Goal: Task Accomplishment & Management: Use online tool/utility

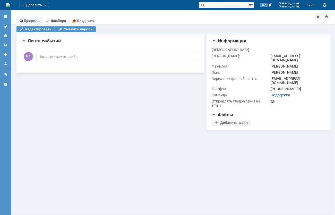
click at [164, 28] on div "Редактировать Сменить пароль" at bounding box center [172, 29] width 313 height 7
click at [156, 109] on div "События Лента событий Добавить комментарий МЕ Введите комментарий... 1 Всего ко…" at bounding box center [110, 81] width 188 height 98
click at [158, 42] on div "Лента событий" at bounding box center [111, 41] width 178 height 5
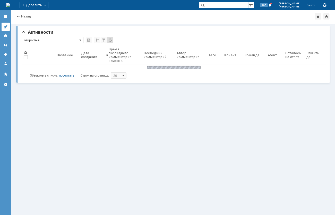
click at [5, 29] on link at bounding box center [6, 27] width 8 height 8
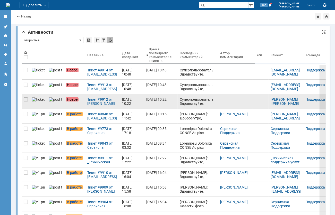
click at [103, 103] on div "Тикет #9912 от Дмитрий Кравченко [kravchenko@intel-port.ru] (статус: Новое)" at bounding box center [102, 102] width 31 height 8
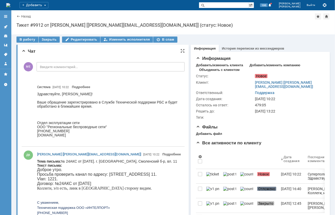
click at [134, 161] on body "Тема письма: № 24АКС от 27.01.2020 г.. г. Москва, Смоленский б-р, вл. 11 Текст …" at bounding box center [107, 197] width 140 height 77
copy body "Смоленский"
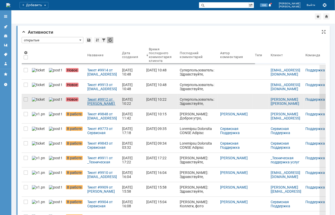
click at [95, 102] on div "Тикет #9912 от Дмитрий Кравченко [kravchenko@intel-port.ru] (статус: Новое)" at bounding box center [102, 102] width 31 height 8
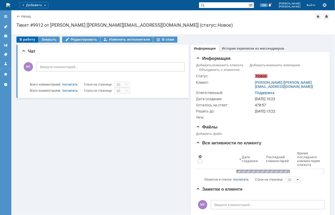
click at [26, 39] on div "В работу" at bounding box center [27, 40] width 22 height 6
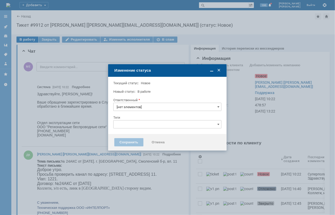
type input "Поддержка"
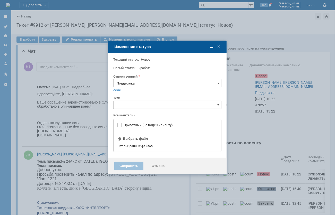
type input "[не указано]"
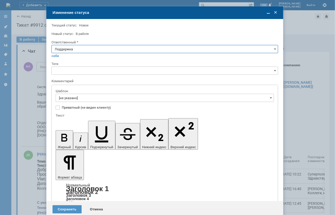
click at [94, 49] on input "Поддержка" at bounding box center [164, 49] width 226 height 8
click at [70, 102] on span "Майко Евгений" at bounding box center [165, 101] width 220 height 4
type input "Майко Евгений"
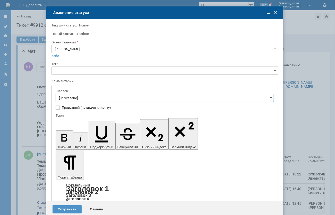
click at [70, 97] on input "[не указано]" at bounding box center [165, 98] width 218 height 8
type input "Майко Евгений"
click at [95, 115] on span "[операторы] Авария на транзите" at bounding box center [164, 116] width 211 height 4
type input "[операторы] Авария на транзите"
click at [62, 206] on div "Сохранить" at bounding box center [66, 210] width 29 height 8
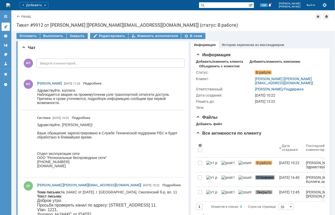
click at [6, 25] on icon at bounding box center [6, 27] width 4 height 4
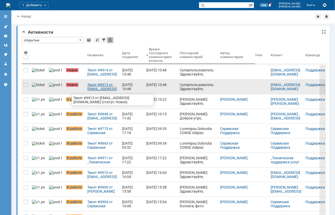
click at [94, 87] on div "Тикет #9913 от support@citytelecom.ru (статус: Новое)" at bounding box center [102, 87] width 31 height 8
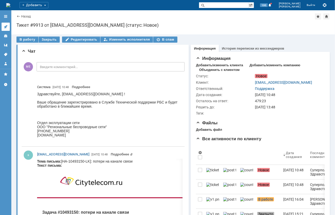
click at [6, 28] on icon at bounding box center [6, 27] width 4 height 4
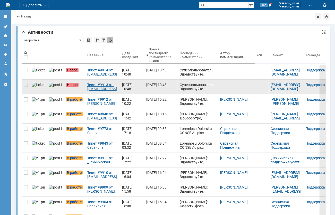
click at [100, 86] on div "Тикет #9913 от support@citytelecom.ru (статус: Новое)" at bounding box center [102, 87] width 31 height 8
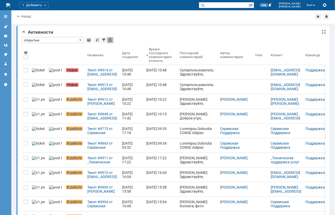
click at [94, 76] on div "Тикет #9914 от support@citytelecom.ru (статус: Новое)" at bounding box center [102, 72] width 31 height 8
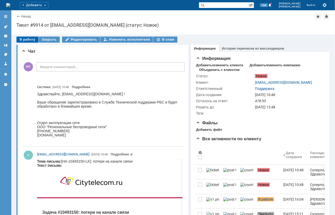
click at [28, 42] on div "В работу" at bounding box center [27, 40] width 22 height 6
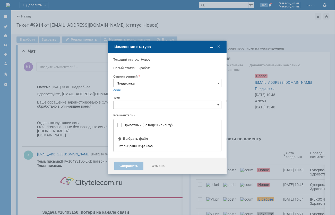
type input "[не указано]"
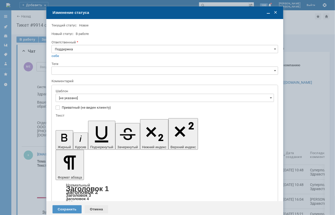
drag, startPoint x: 92, startPoint y: 199, endPoint x: 56, endPoint y: 39, distance: 163.9
click at [92, 206] on div "Отмена" at bounding box center [96, 210] width 23 height 8
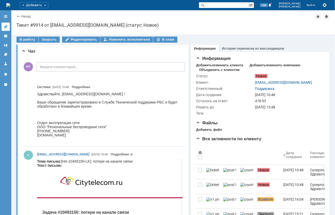
click at [5, 25] on icon at bounding box center [6, 27] width 4 height 4
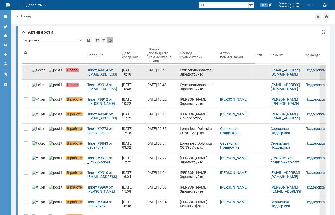
click at [23, 71] on div at bounding box center [26, 72] width 8 height 14
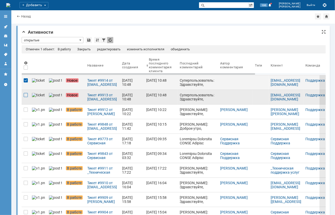
click at [25, 94] on div at bounding box center [26, 95] width 4 height 4
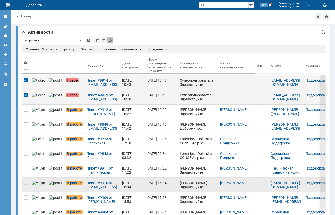
click at [27, 184] on div at bounding box center [26, 183] width 4 height 4
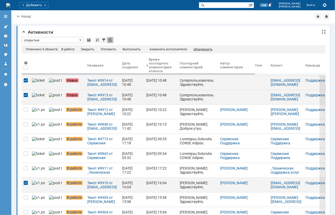
click at [203, 50] on div "объединить" at bounding box center [202, 49] width 19 height 4
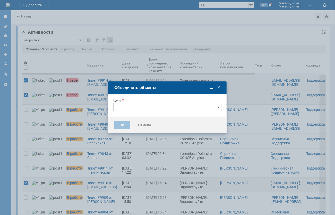
type input "[не указано]"
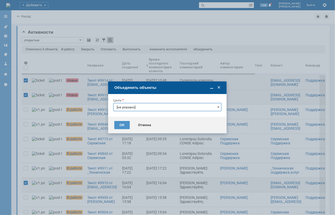
click at [151, 108] on input "[не указано]" at bounding box center [167, 107] width 108 height 8
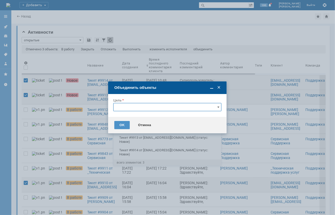
click at [133, 125] on span "Тикет #9910 от [EMAIL_ADDRESS][DOMAIN_NAME] (статус: В работе)" at bounding box center [167, 127] width 101 height 8
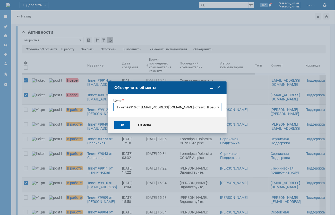
type input "Тикет #9910 от [EMAIL_ADDRESS][DOMAIN_NAME] (статус: В работе)"
click at [124, 124] on div "OK" at bounding box center [121, 125] width 15 height 8
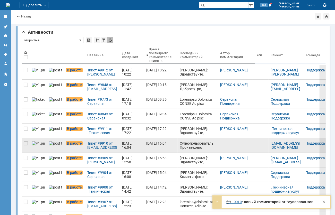
click at [88, 148] on div "Тикет #9910 от [EMAIL_ADDRESS][DOMAIN_NAME] (статус: В работе)" at bounding box center [102, 146] width 31 height 8
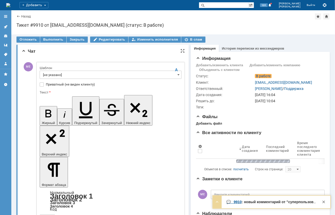
click at [56, 77] on input "[не указано]" at bounding box center [111, 75] width 142 height 8
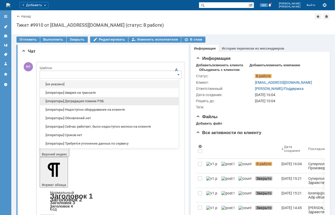
click at [83, 99] on div "[операторы] Деградация помехи РЭБ" at bounding box center [109, 101] width 139 height 8
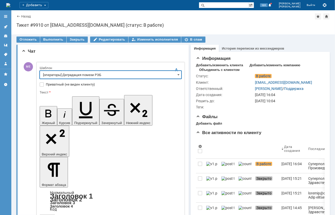
type input "[операторы] Деградация помехи РЭБ"
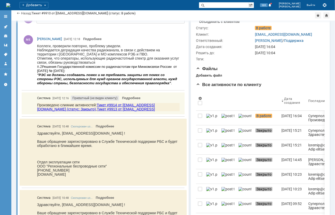
scroll to position [0, 0]
click at [7, 23] on link at bounding box center [6, 27] width 8 height 8
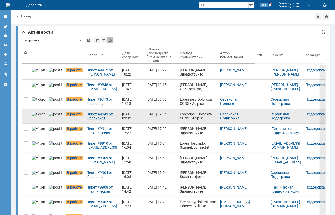
click at [92, 122] on link "Тикет #9843 от Сервисная Поддержка [PERSON_NAME] [[EMAIL_ADDRESS][DOMAIN_NAME]]…" at bounding box center [102, 116] width 35 height 14
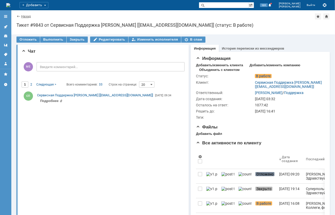
click at [23, 14] on link "Назад" at bounding box center [26, 16] width 10 height 4
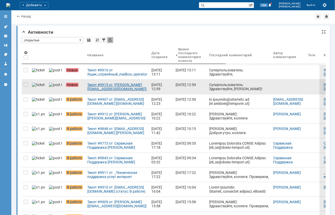
click at [107, 89] on div "Тикет #9915 от [PERSON_NAME] [[EMAIL_ADDRESS][DOMAIN_NAME]] (статус: Новое)" at bounding box center [117, 87] width 60 height 8
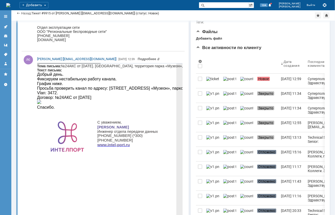
scroll to position [68, 0]
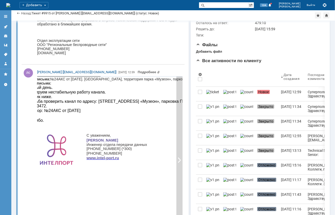
click at [177, 98] on div at bounding box center [179, 161] width 6 height 168
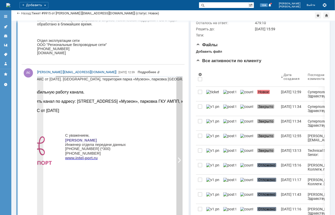
click at [177, 98] on div at bounding box center [179, 161] width 6 height 168
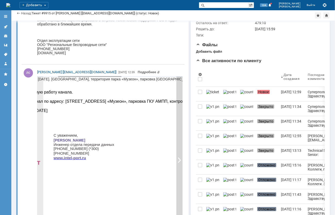
click at [177, 98] on div at bounding box center [179, 161] width 6 height 168
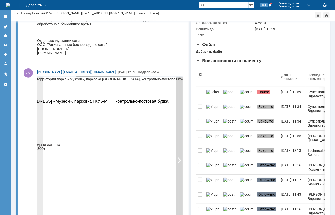
click at [177, 98] on div at bounding box center [179, 161] width 6 height 168
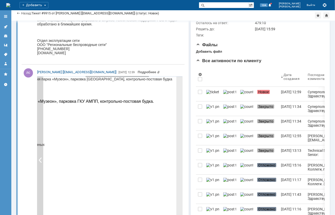
click at [42, 171] on div at bounding box center [40, 161] width 6 height 168
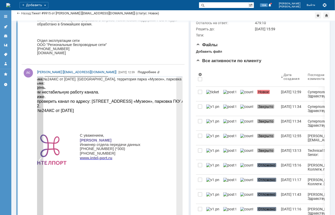
scroll to position [0, 0]
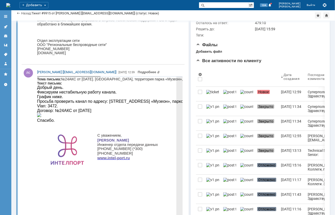
click at [42, 172] on div "С уважением, Лебедев Сергей Инженер отдела передачи данных +7 (812) 383-33-33 (…" at bounding box center [204, 168] width 334 height 82
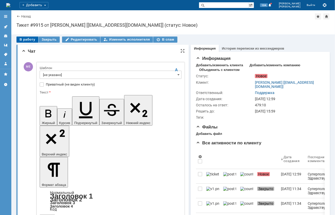
click at [19, 39] on div "В работу" at bounding box center [27, 40] width 22 height 6
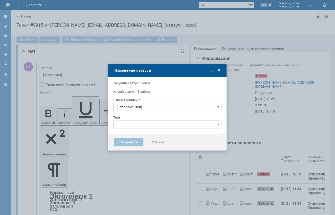
type input "Поддержка"
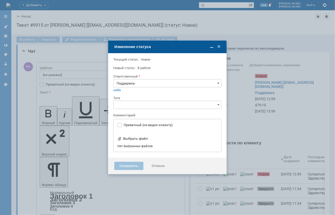
type input "[не указано]"
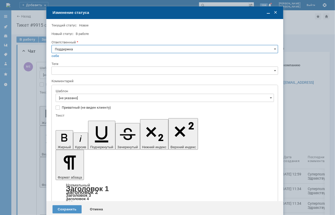
click at [77, 51] on input "Поддержка" at bounding box center [164, 49] width 226 height 8
click at [66, 102] on span "Майко Евгений" at bounding box center [165, 101] width 220 height 4
type input "Майко Евгений"
click at [68, 99] on input "[не указано]" at bounding box center [165, 98] width 218 height 8
click at [86, 126] on span "[операторы] Деградация помехи РЭБ" at bounding box center [164, 125] width 211 height 4
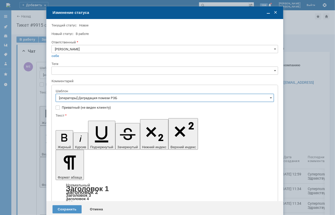
type input "[операторы] Деградация помехи РЭБ"
drag, startPoint x: 84, startPoint y: 1465, endPoint x: 48, endPoint y: 1463, distance: 36.1
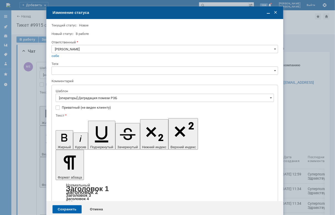
click at [62, 206] on div "Сохранить" at bounding box center [66, 210] width 29 height 8
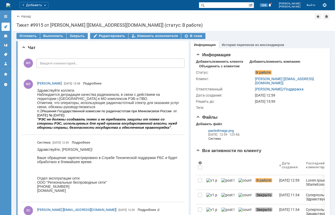
click at [6, 25] on icon at bounding box center [6, 27] width 4 height 4
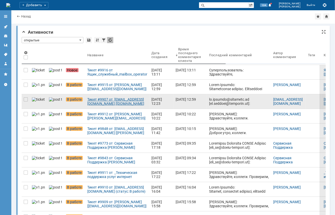
click at [93, 100] on div "Тикет #9907 от ol.ivanova@macomnet.ru [ol.ivanova@macomnet.ru] (статус: В работ…" at bounding box center [117, 102] width 60 height 8
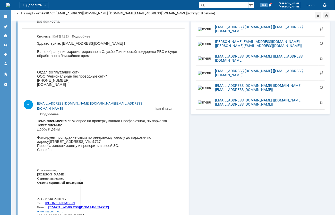
scroll to position [618, 0]
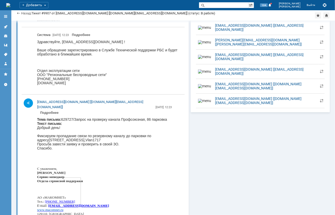
click at [134, 120] on body "Тема письма: 629727/Запрос на проверку канала Профсоюзная, 86 парковка Текст пи…" at bounding box center [108, 172] width 143 height 110
copy body "Профсоюзная"
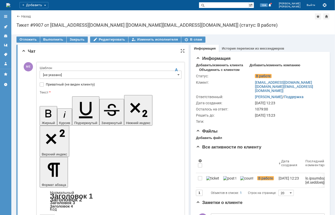
scroll to position [0, 0]
click at [77, 73] on input "[не указано]" at bounding box center [111, 75] width 142 height 8
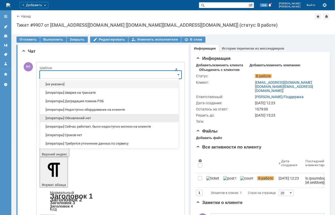
click at [80, 120] on span "[операторы] Обновлений нет" at bounding box center [109, 118] width 133 height 4
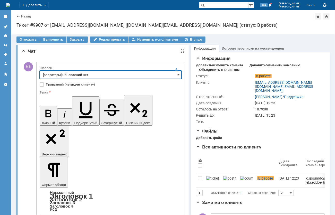
type input "[операторы] Обновлений нет"
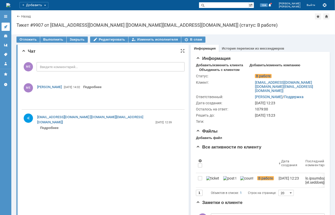
click at [6, 26] on icon at bounding box center [5, 26] width 3 height 3
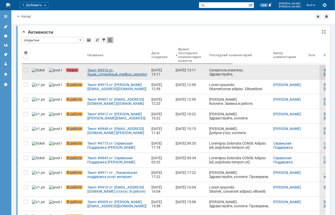
click at [113, 77] on link "Тикет #9916 от Ящик_служебный_mailbox_operator [operator@ertelecom.ru] (статус:…" at bounding box center [117, 72] width 64 height 14
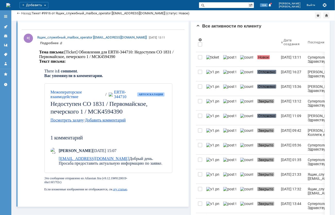
scroll to position [103, 0]
click at [223, 4] on input "text" at bounding box center [224, 5] width 50 height 6
type input "1831"
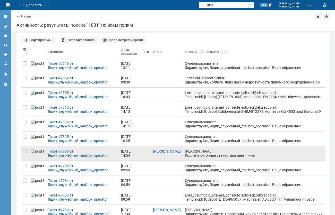
click at [187, 152] on div "Майко Евгений: Коллеги, суточная статистика пинг ниже." at bounding box center [254, 154] width 139 height 8
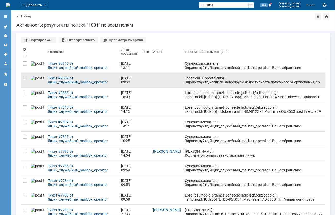
click at [190, 80] on div "Technical Support Senior: Здравствуйте, коллеги. Фиксируем недоступность приемн…" at bounding box center [254, 90] width 139 height 29
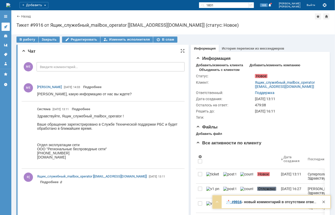
click at [7, 28] on icon at bounding box center [6, 27] width 4 height 4
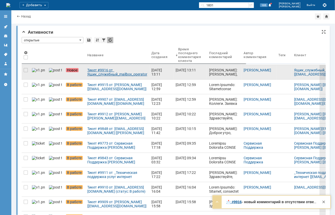
click at [110, 77] on link "Тикет #9916 от Ящик_служебный_mailbox_operator [operator@ertelecom.ru] (статус:…" at bounding box center [117, 72] width 64 height 14
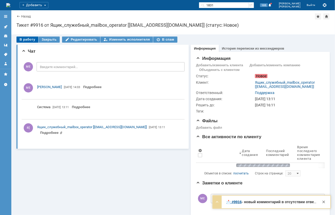
click at [24, 38] on div "В работу" at bounding box center [27, 40] width 22 height 6
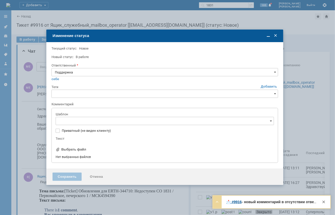
type input "[не указано]"
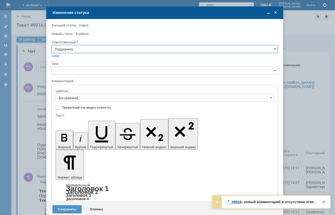
click at [83, 50] on input "Поддержка" at bounding box center [164, 49] width 226 height 8
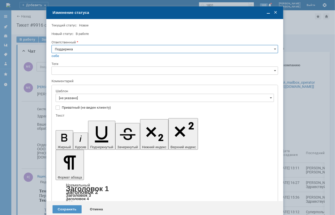
click at [74, 100] on span "[PERSON_NAME]" at bounding box center [165, 101] width 220 height 4
type input "[PERSON_NAME]"
click at [66, 206] on div "Сохранить" at bounding box center [66, 210] width 29 height 8
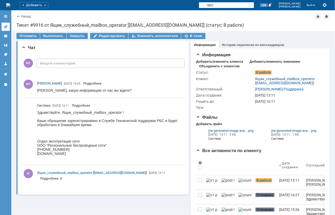
click at [6, 28] on icon at bounding box center [5, 26] width 3 height 3
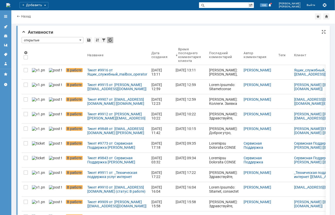
click at [110, 41] on div at bounding box center [110, 40] width 6 height 6
click at [5, 26] on icon at bounding box center [6, 27] width 4 height 4
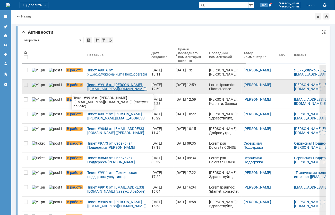
click at [101, 87] on div "Тикет #9915 от [PERSON_NAME] [[EMAIL_ADDRESS][DOMAIN_NAME]] (статус: В работе)" at bounding box center [117, 87] width 60 height 8
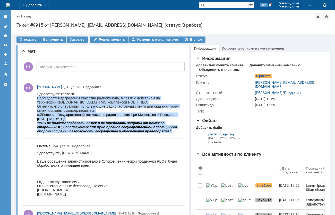
drag, startPoint x: 37, startPoint y: 97, endPoint x: 217, endPoint y: 224, distance: 220.1
click at [179, 132] on html "Здравствуйте коллеги. Наблюдается деградация качества радиоканала, в связи с де…" at bounding box center [108, 112] width 143 height 41
copy body "Наблюдается деградация качества радиоканала, в связи с действием на территории …"
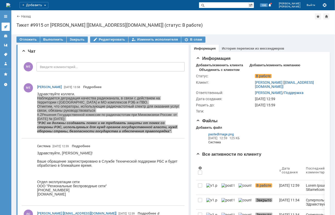
click at [4, 27] on icon at bounding box center [6, 27] width 4 height 4
